Goal: Information Seeking & Learning: Learn about a topic

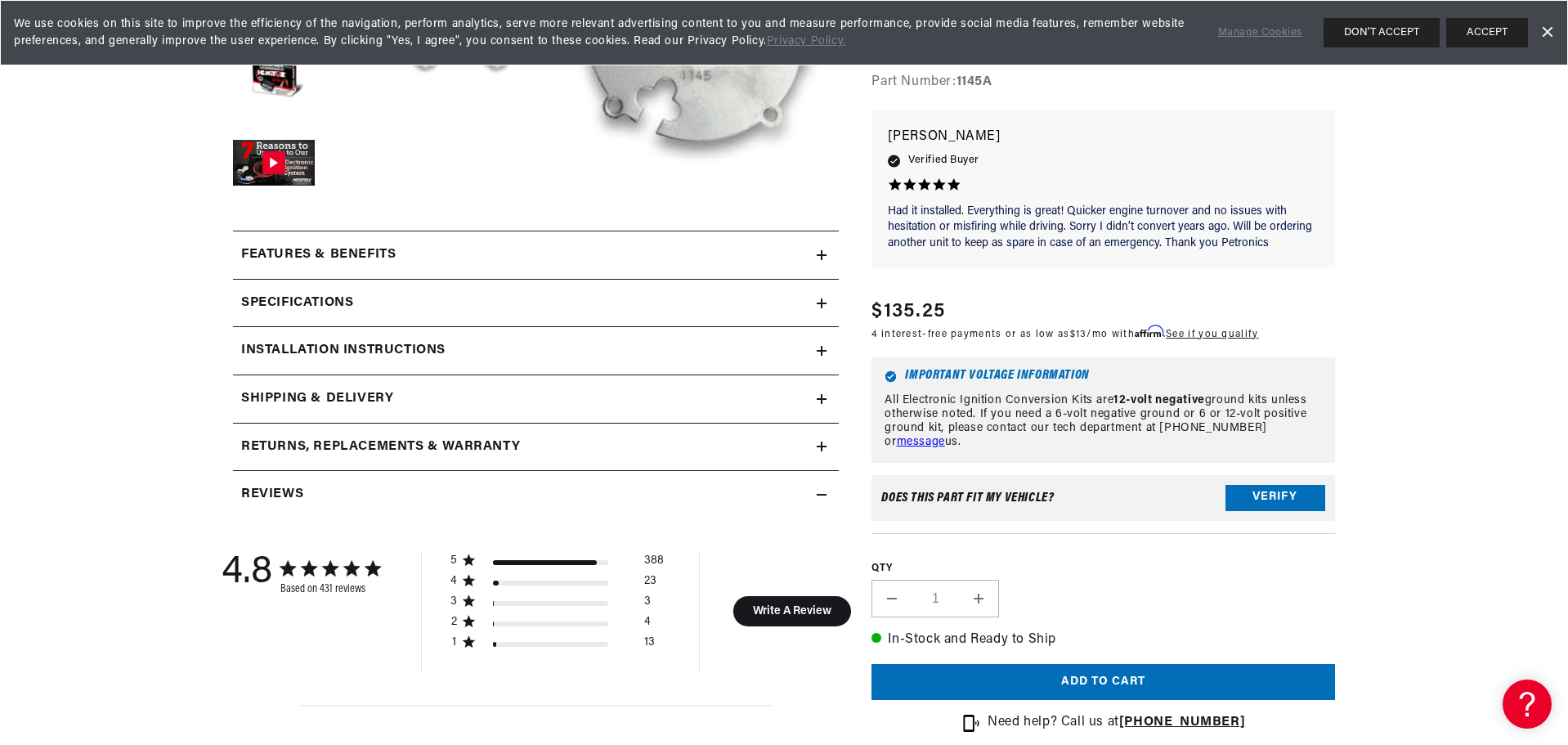
scroll to position [0, 1021]
click at [1293, 503] on button "Verify" at bounding box center [1275, 497] width 100 height 26
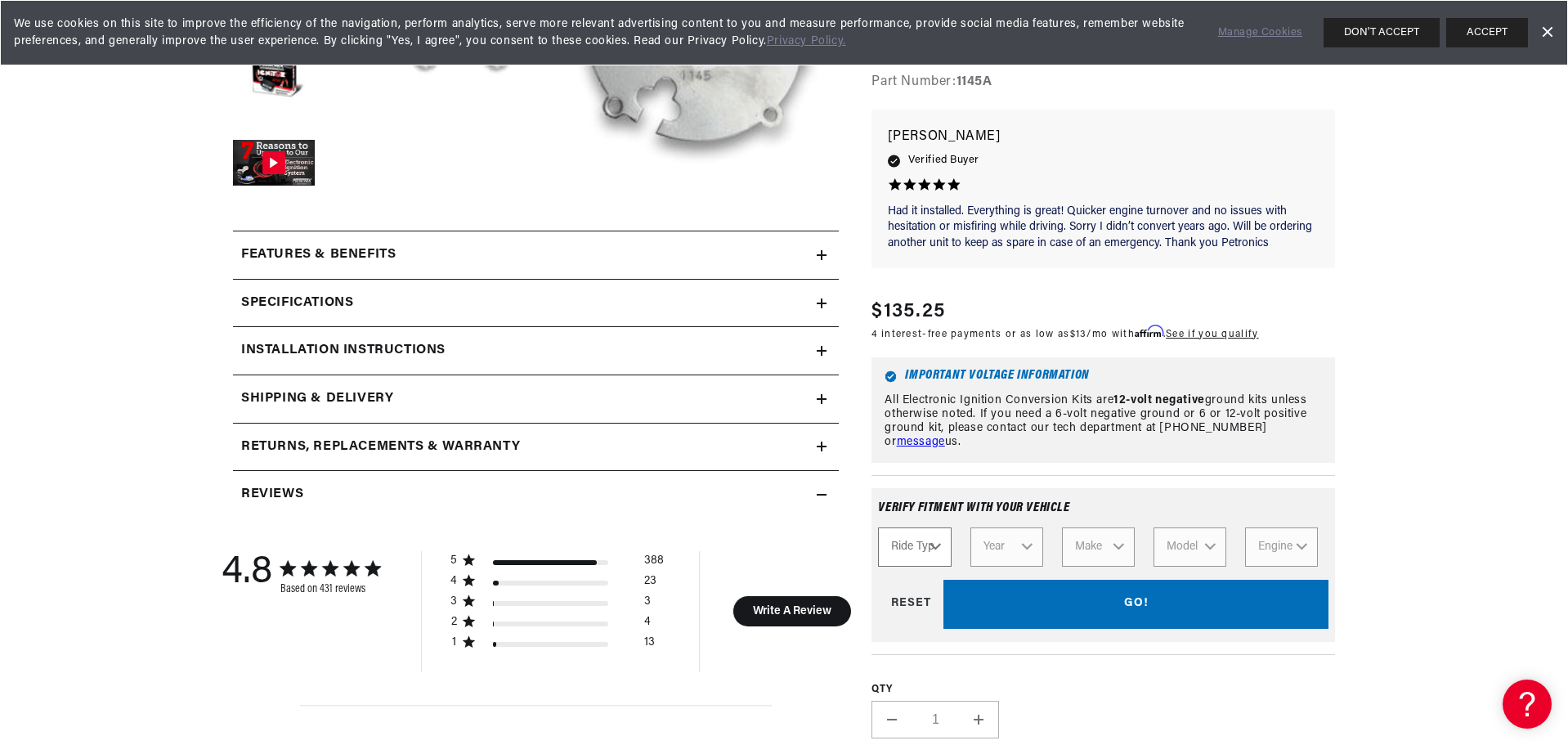
scroll to position [0, 2042]
click at [935, 547] on select "Ride Type Automotive Agricultural Industrial Marine Motorcycle" at bounding box center [914, 546] width 72 height 39
select select "Agricultural"
click at [878, 527] on select "Ride Type Automotive Agricultural Industrial Marine Motorcycle" at bounding box center [914, 546] width 72 height 39
select select "Agricultural"
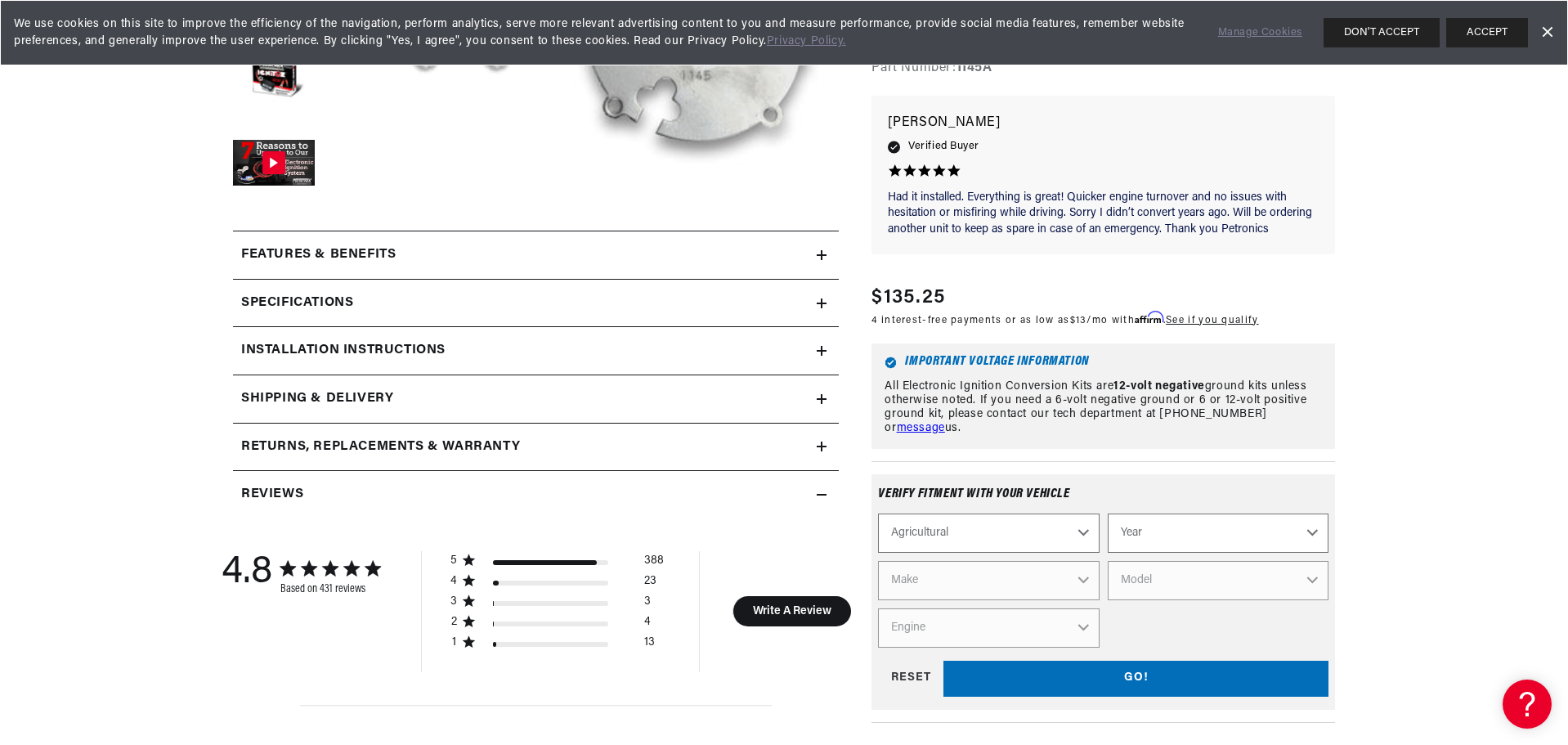
scroll to position [0, 0]
click at [1080, 515] on select "Automotive Agricultural Industrial Marine Motorcycle" at bounding box center [988, 532] width 221 height 39
click at [878, 513] on select "Automotive Agricultural Industrial Marine Motorcycle" at bounding box center [988, 532] width 221 height 39
click at [1039, 518] on select "Automotive Agricultural Industrial Marine Motorcycle" at bounding box center [988, 532] width 221 height 39
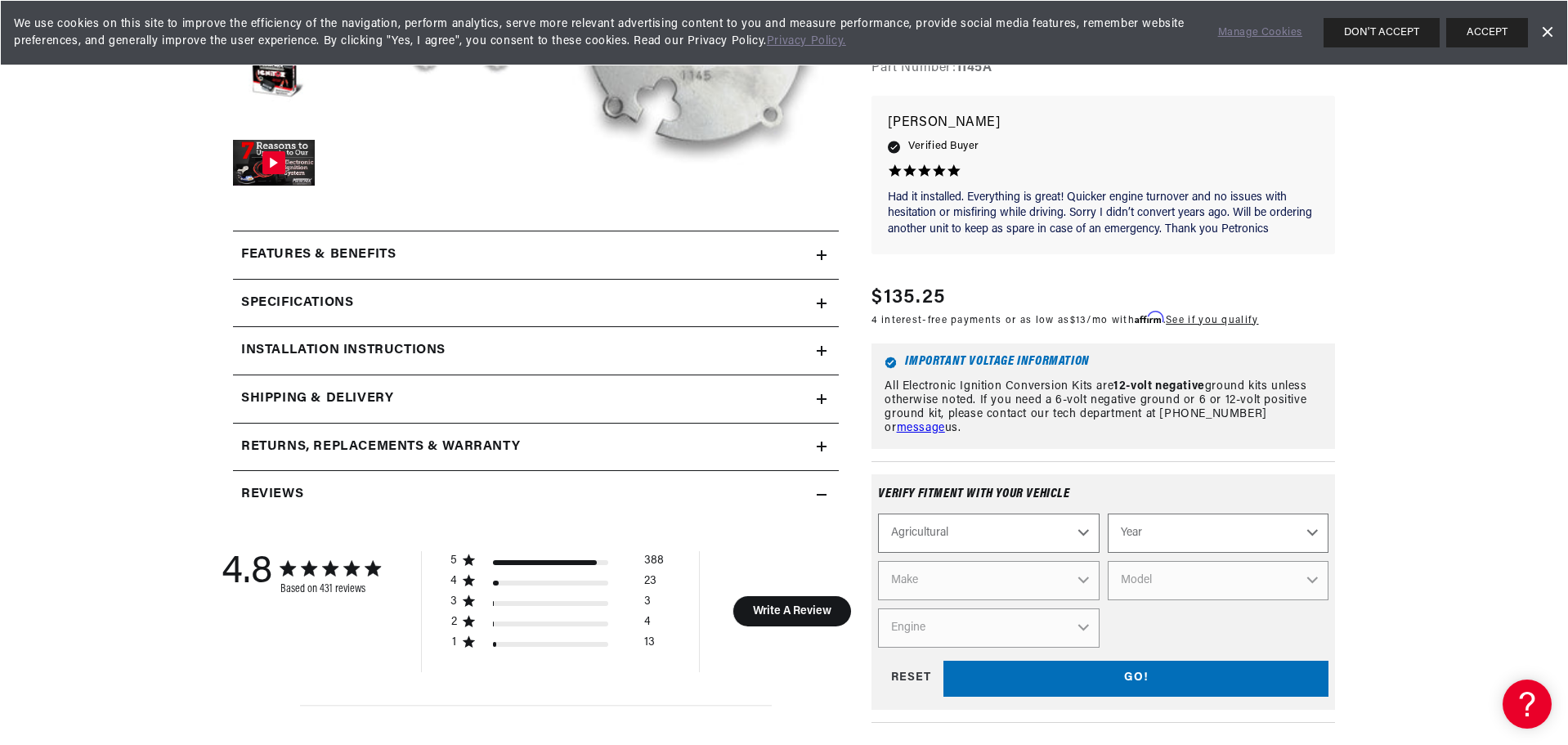
scroll to position [0, 2042]
click at [878, 513] on select "Automotive Agricultural Industrial Marine Motorcycle" at bounding box center [988, 532] width 221 height 39
click at [1162, 525] on select "Year [DATE] 1965 1964 1960 1959 1958 1957 1939 1938 1937" at bounding box center [1218, 532] width 221 height 39
select select "1964"
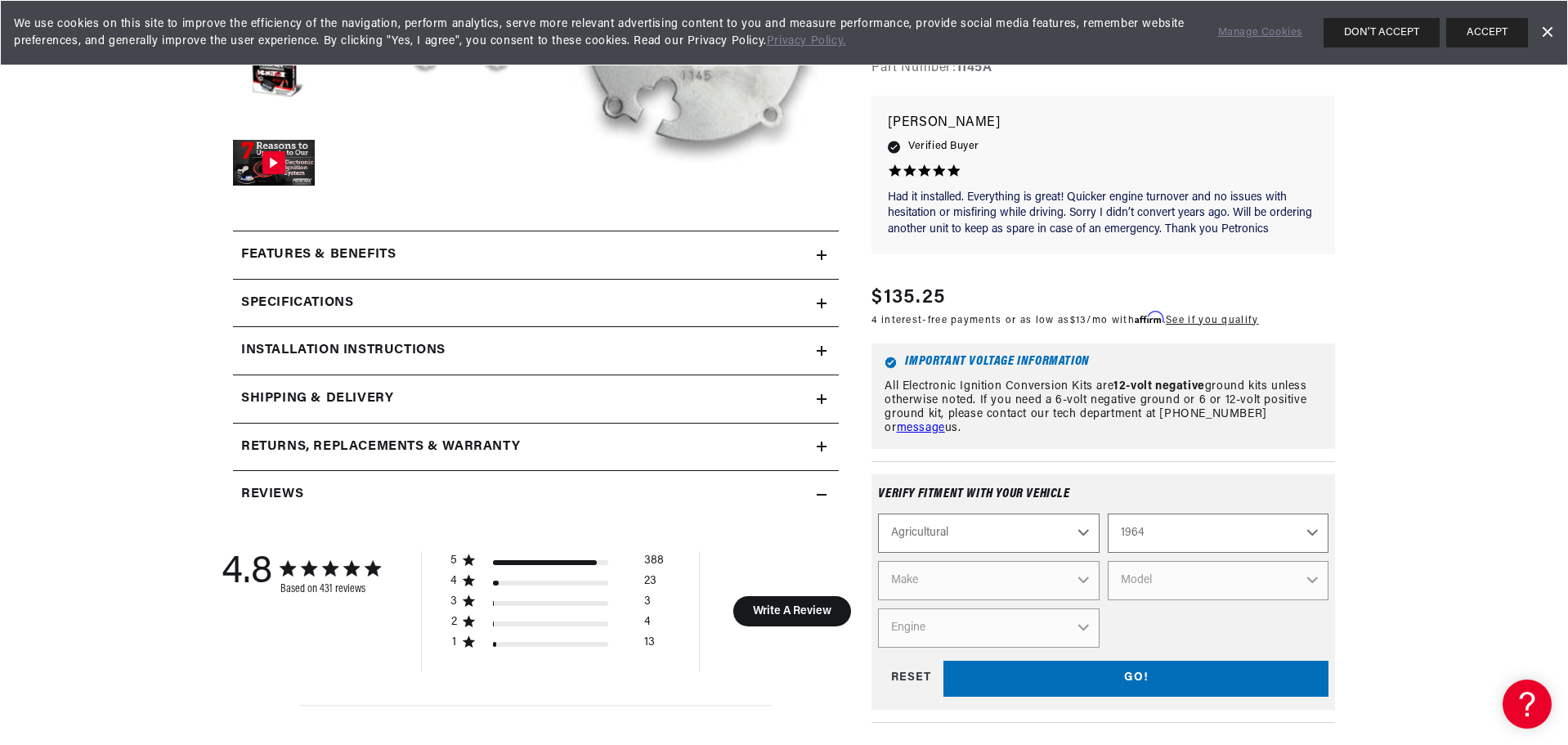
click at [1108, 513] on select "Year [DATE] 1965 1964 1960 1959 1958 1957 1939 1938 1937" at bounding box center [1218, 532] width 221 height 39
click at [1080, 563] on select "Make [PERSON_NAME]" at bounding box center [988, 579] width 221 height 39
click at [1316, 522] on select "1970 1965 1964 1960 1959 1958 1957 1939 1938 1937" at bounding box center [1218, 532] width 221 height 39
click at [1108, 513] on select "1970 1965 1964 1960 1959 1958 1957 1939 1938 1937" at bounding box center [1218, 532] width 221 height 39
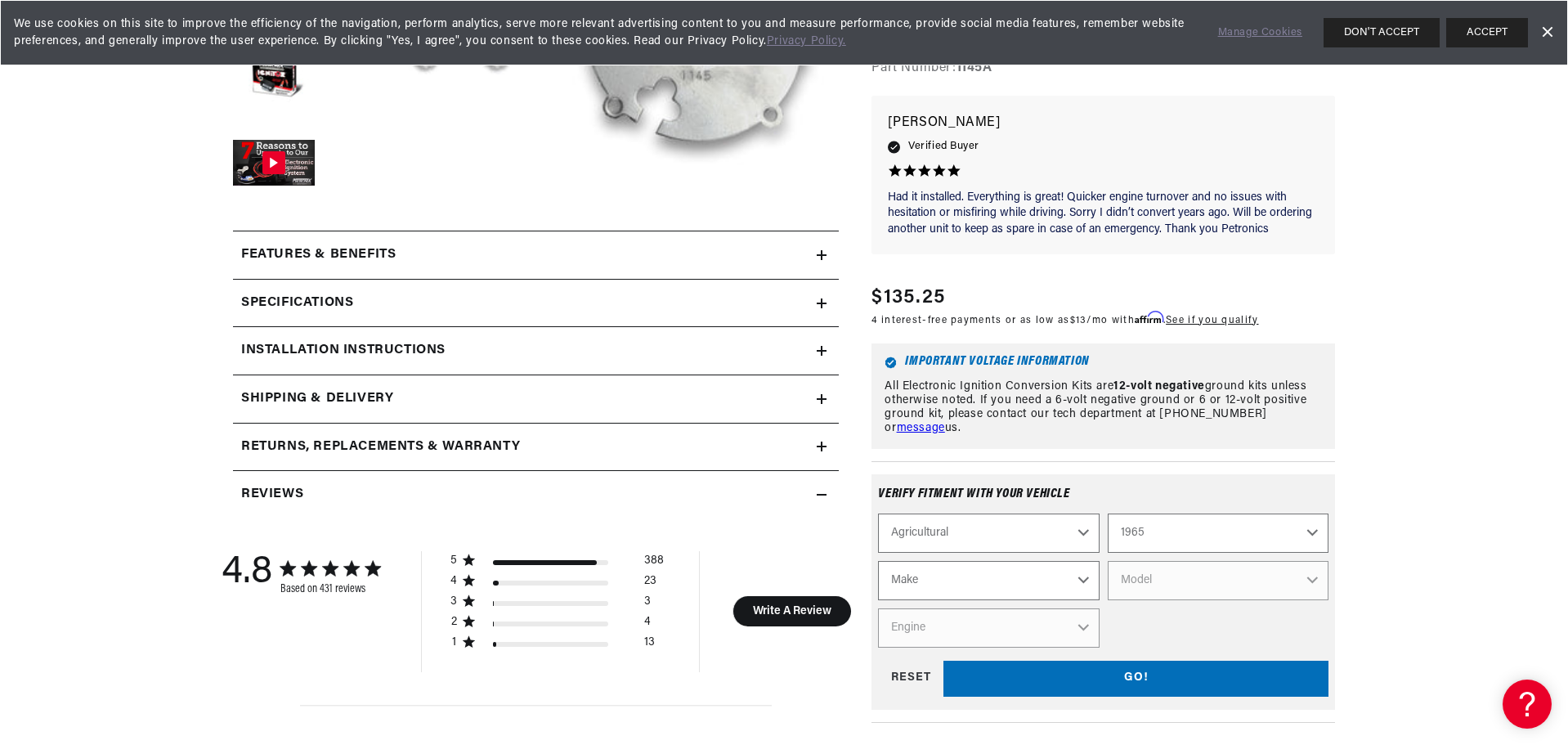
click at [1077, 567] on select "Make Ford" at bounding box center [988, 579] width 221 height 39
click at [1305, 520] on select "1970 1965 1964 1960 1959 1958 1957 1939 1938 1937" at bounding box center [1218, 532] width 221 height 39
click at [1108, 513] on select "1970 1965 1964 1960 1959 1958 1957 1939 1938 1937" at bounding box center [1218, 532] width 221 height 39
click at [1079, 561] on select "Make [PERSON_NAME]" at bounding box center [988, 579] width 221 height 39
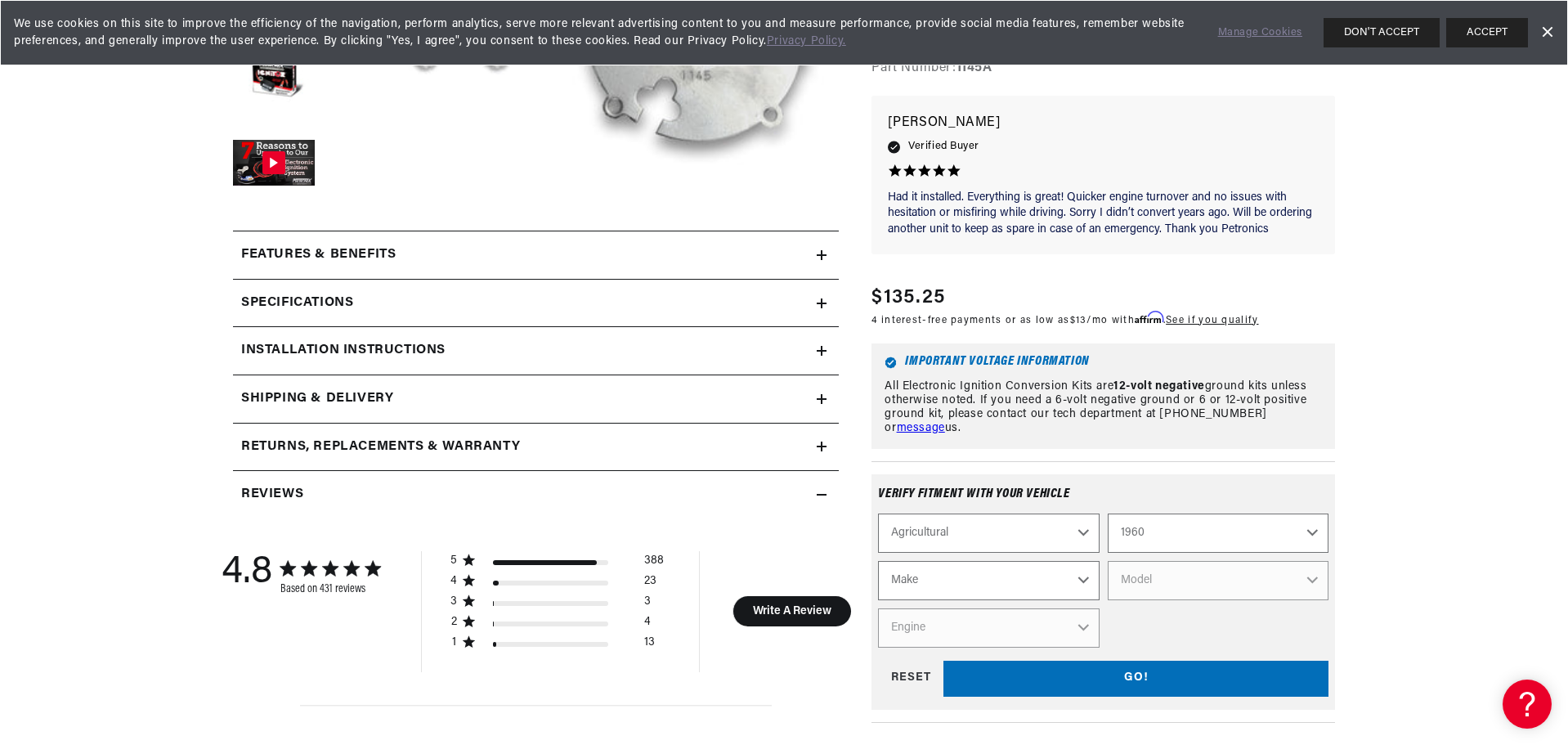
scroll to position [0, 1021]
click at [1079, 561] on select "Make [PERSON_NAME]" at bounding box center [988, 579] width 221 height 39
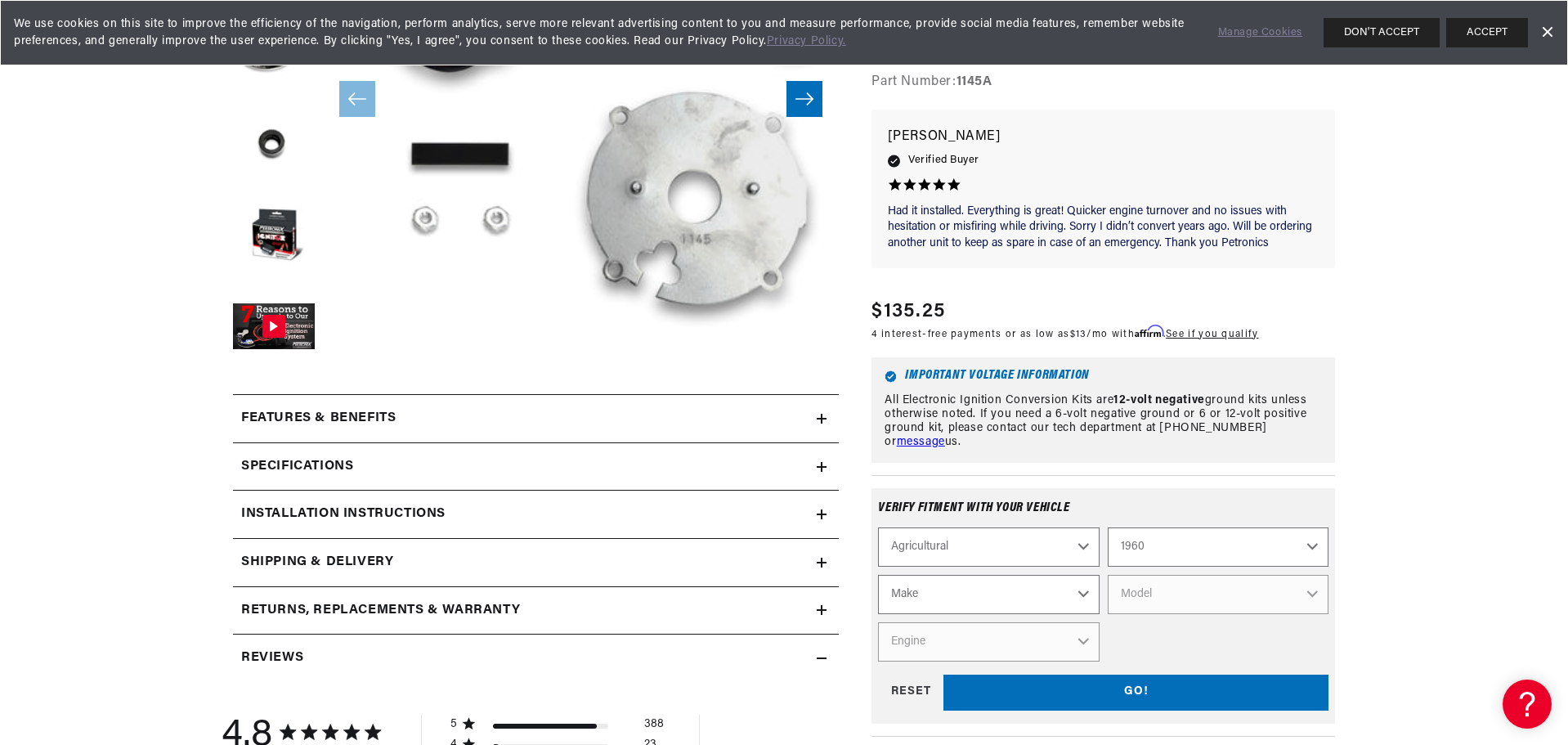
scroll to position [0, 2042]
click at [1311, 545] on select "1970 1965 1964 1960 1959 1958 1957 1939 1938 1937" at bounding box center [1218, 546] width 221 height 39
click at [1108, 527] on select "1970 1965 1964 1960 1959 1958 1957 1939 1938 1937" at bounding box center [1218, 546] width 221 height 39
click at [1076, 592] on select "Make International Harvester" at bounding box center [988, 594] width 221 height 39
click at [1310, 548] on select "1970 1965 1964 1960 1959 1958 1957 1939 1938 1937" at bounding box center [1218, 546] width 221 height 39
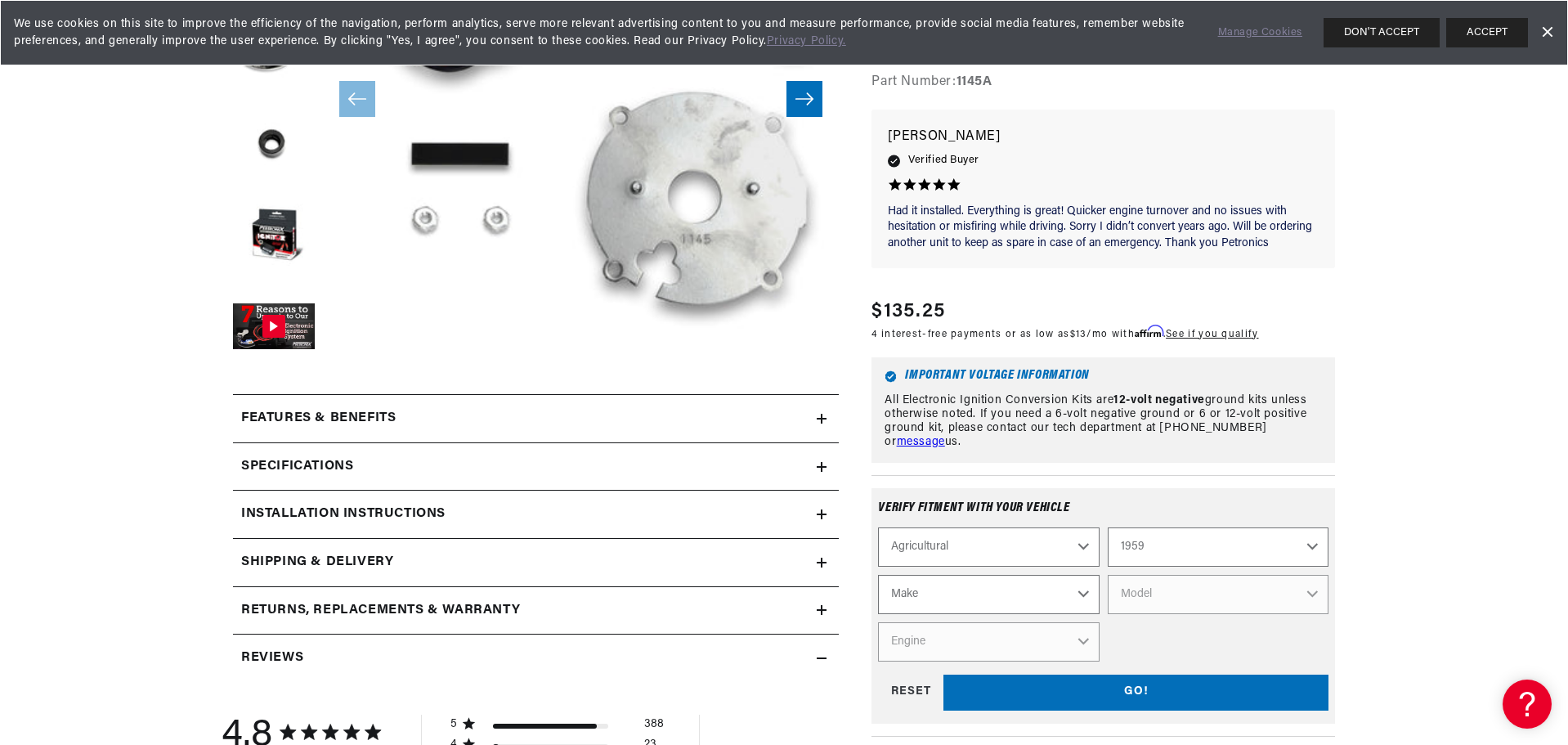
scroll to position [0, 0]
click at [1108, 527] on select "1970 1965 1964 1960 1959 1958 1957 1939 1938 1937" at bounding box center [1218, 546] width 221 height 39
click at [1086, 597] on select "Make Fox River [PERSON_NAME]" at bounding box center [988, 594] width 221 height 39
click at [1311, 544] on select "1970 1965 1964 1960 1959 1958 1957 1939 1938 1937" at bounding box center [1218, 546] width 221 height 39
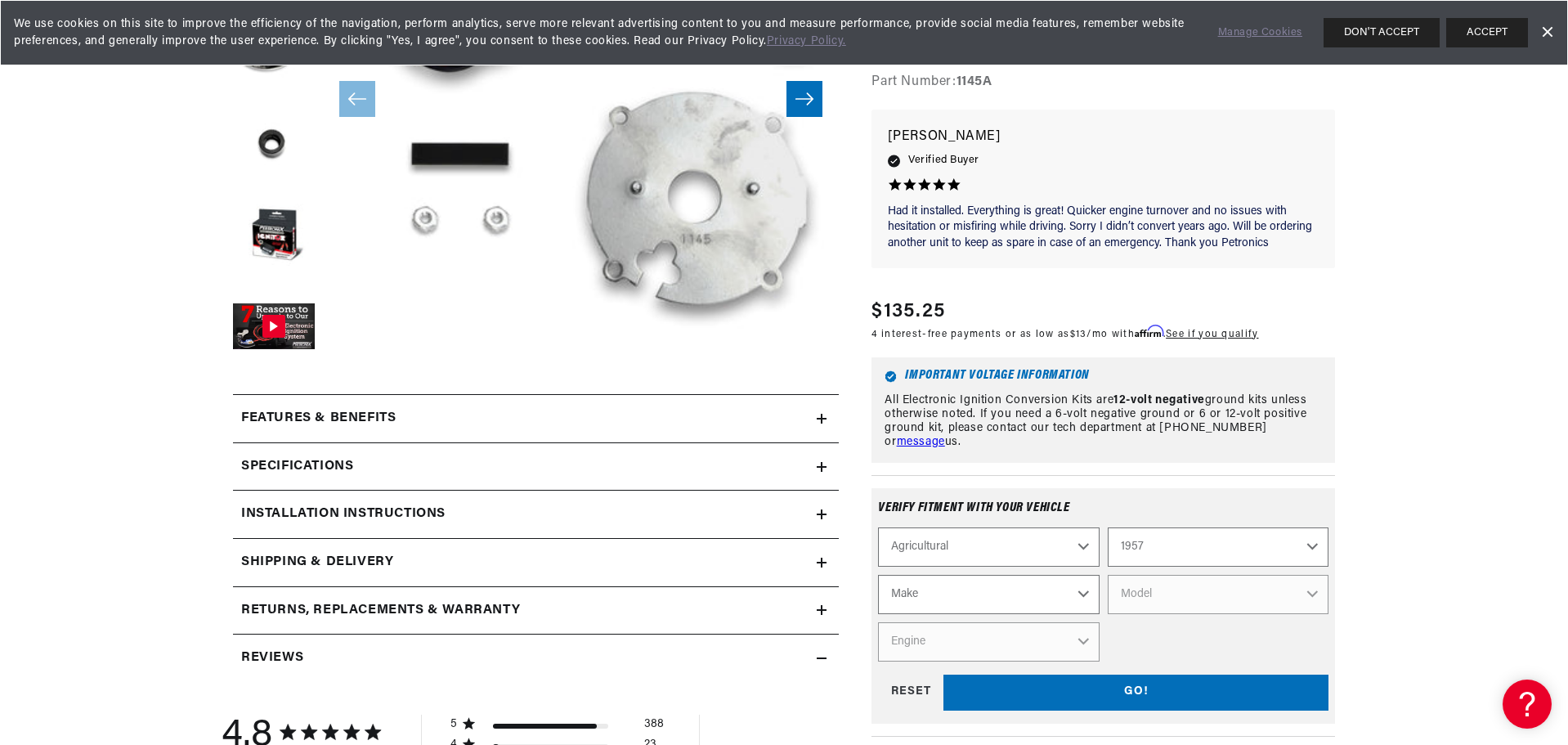
click at [1108, 527] on select "1970 1965 1964 1960 1959 1958 1957 1939 1938 1937" at bounding box center [1218, 546] width 221 height 39
click at [1087, 597] on select "Make [PERSON_NAME]" at bounding box center [988, 594] width 221 height 39
click at [1314, 551] on select "1970 1965 1964 1960 1959 1958 1957 1939 1938 1937" at bounding box center [1218, 546] width 221 height 39
click at [1108, 527] on select "1970 1965 1964 1960 1959 1958 1957 1939 1938 1937" at bounding box center [1218, 546] width 221 height 39
select select "1939"
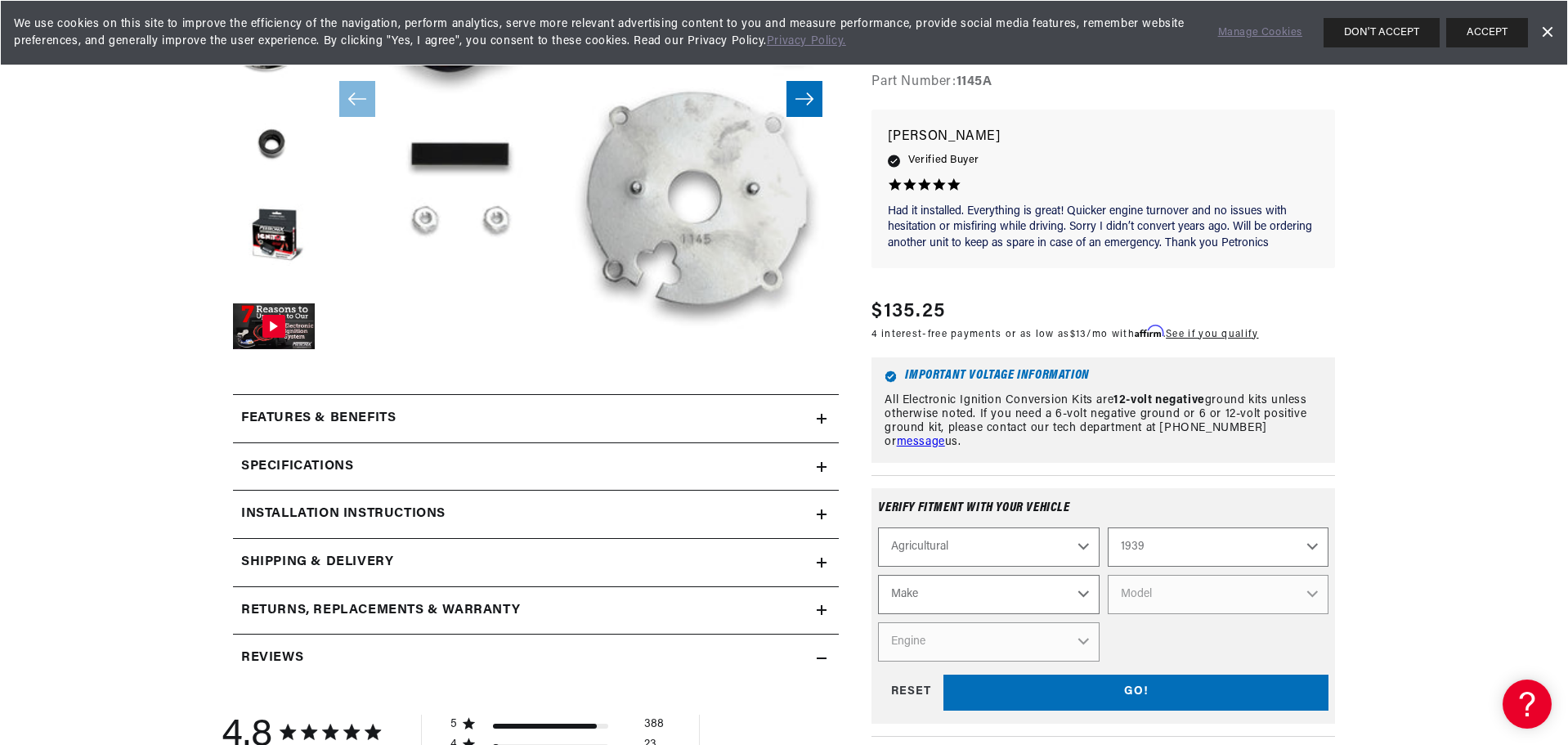
scroll to position [0, 2042]
click at [1081, 590] on select "Make Ford" at bounding box center [988, 594] width 221 height 39
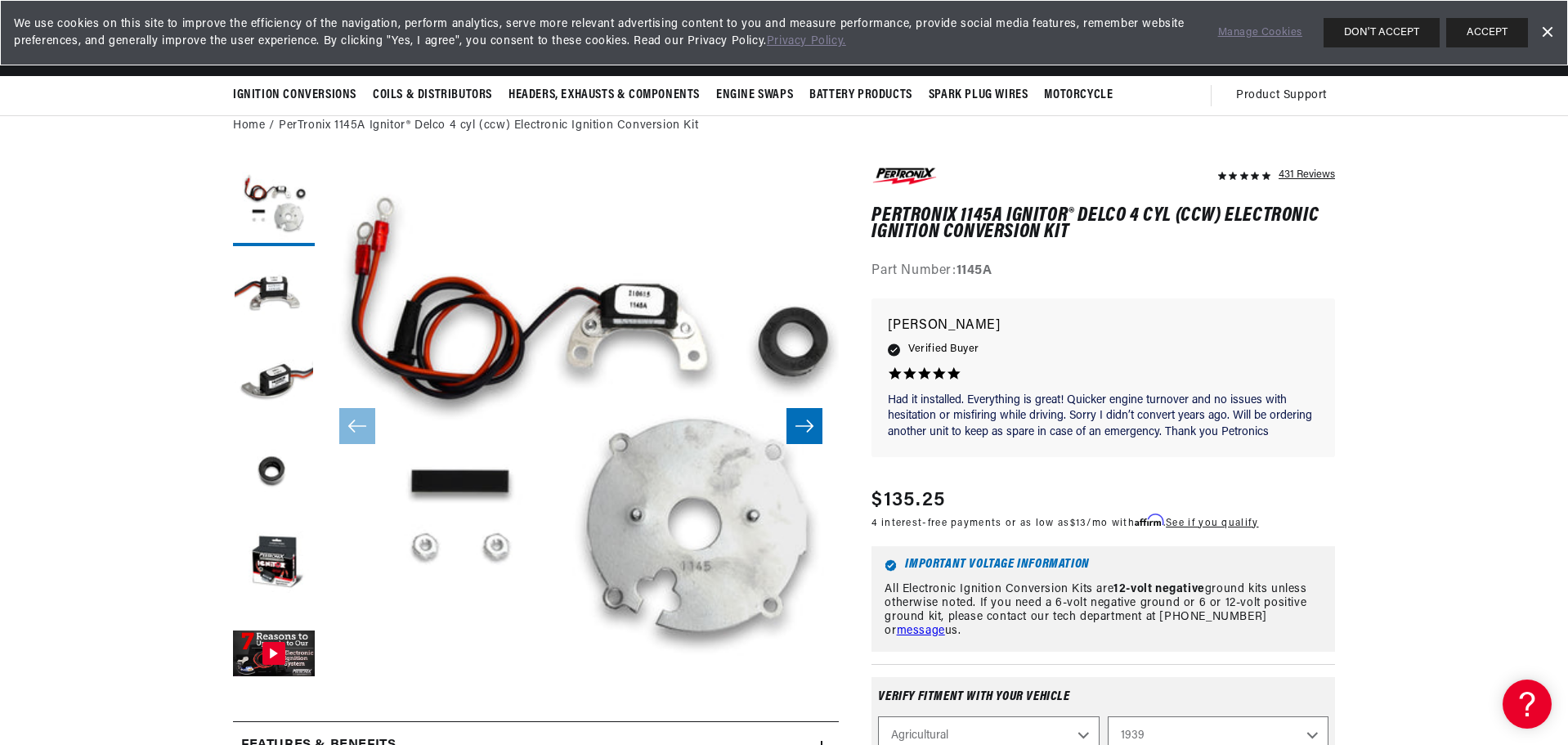
scroll to position [0, 1021]
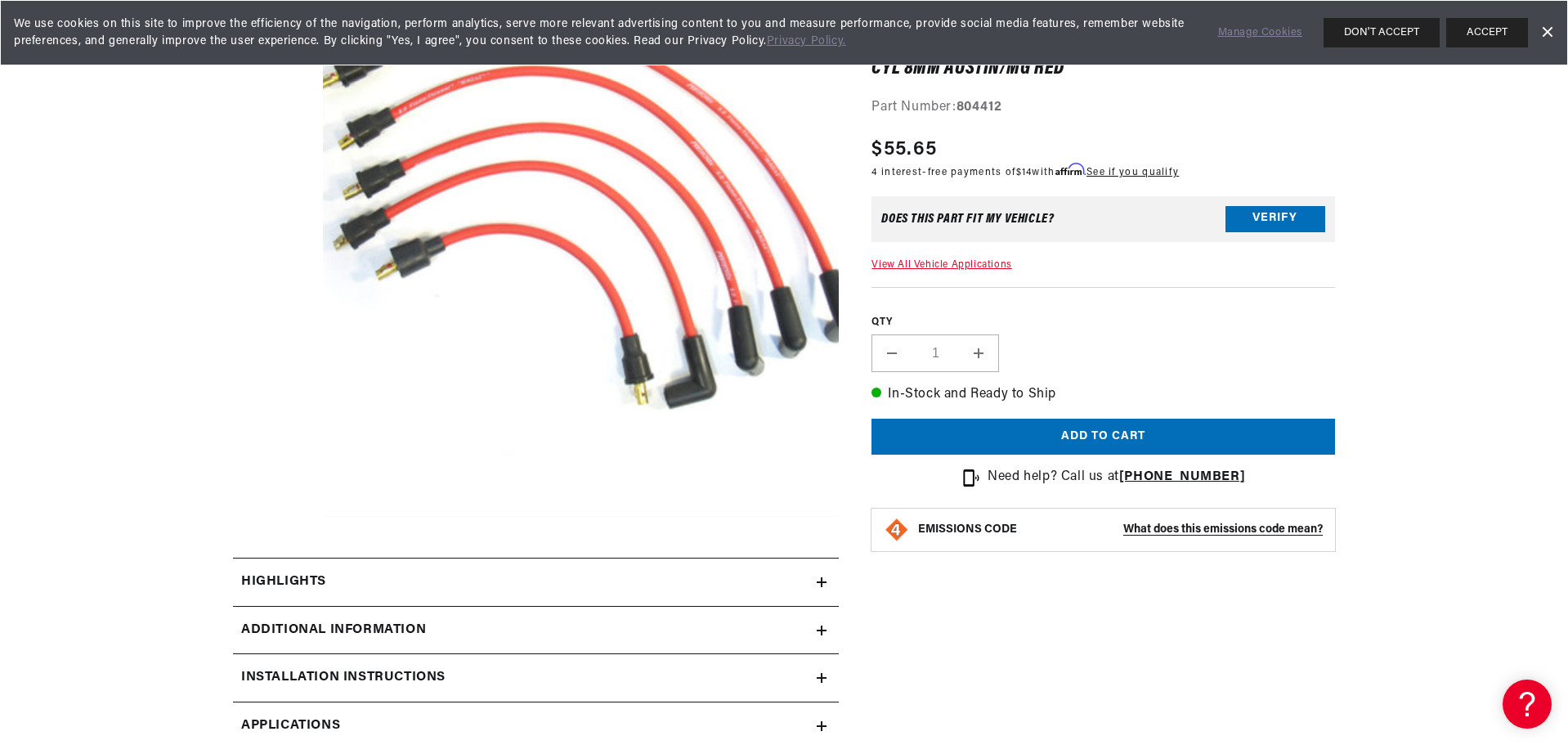
scroll to position [0, 1021]
click at [360, 632] on h2 "Additional Information" at bounding box center [334, 630] width 185 height 22
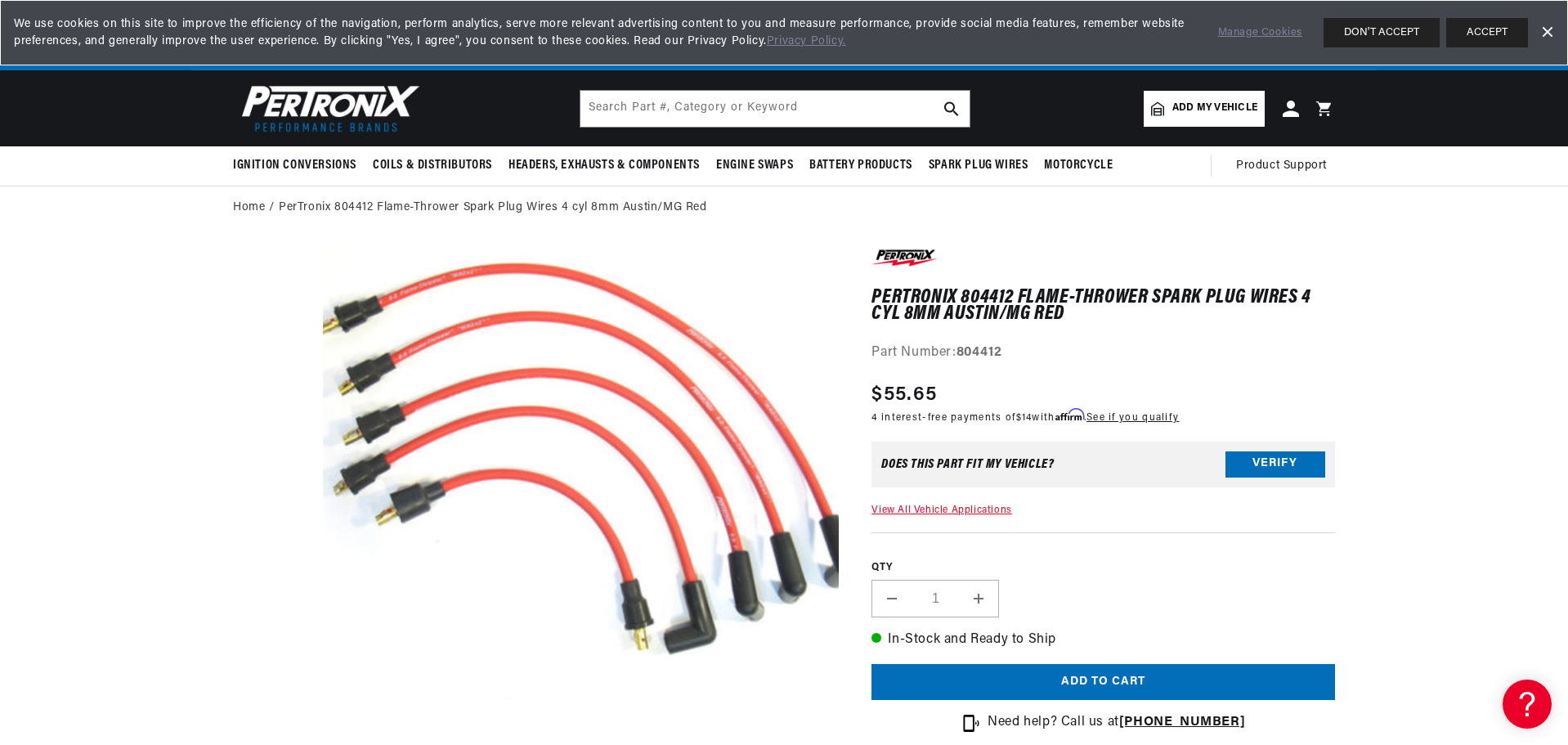
scroll to position [0, 2033]
